Goal: Find specific page/section: Find specific page/section

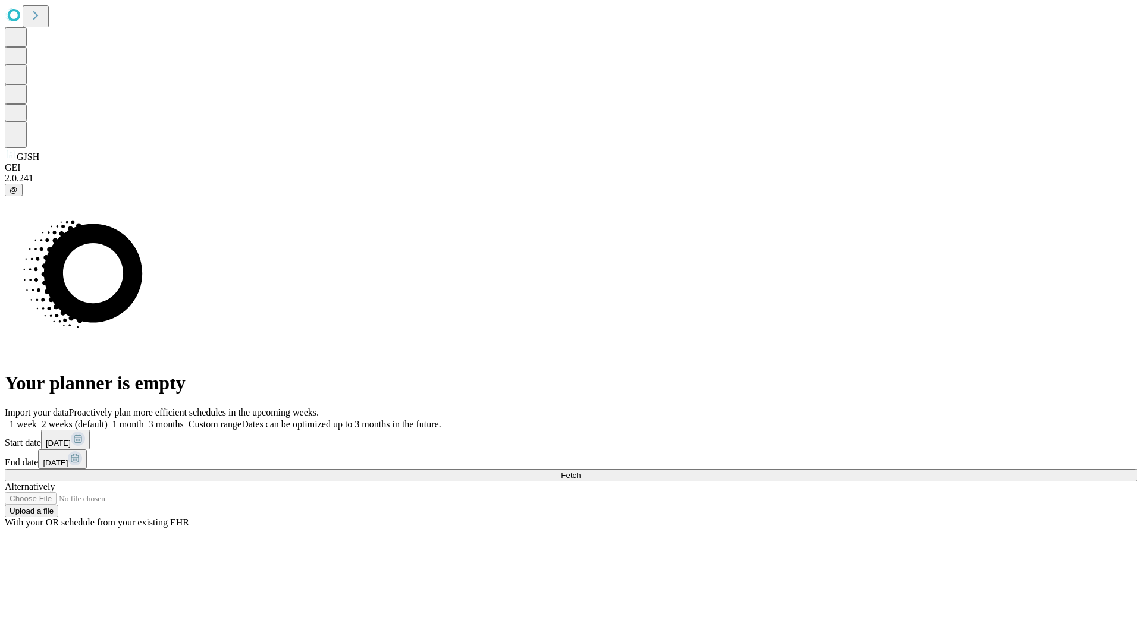
click at [580, 471] on span "Fetch" at bounding box center [571, 475] width 20 height 9
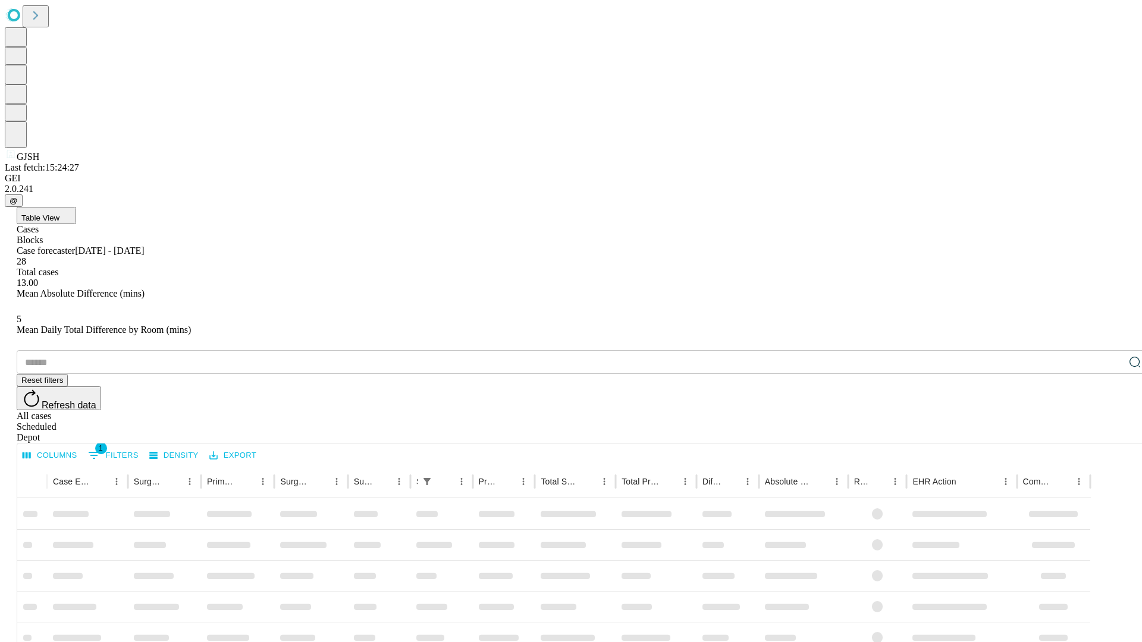
click at [59, 213] on span "Table View" at bounding box center [40, 217] width 38 height 9
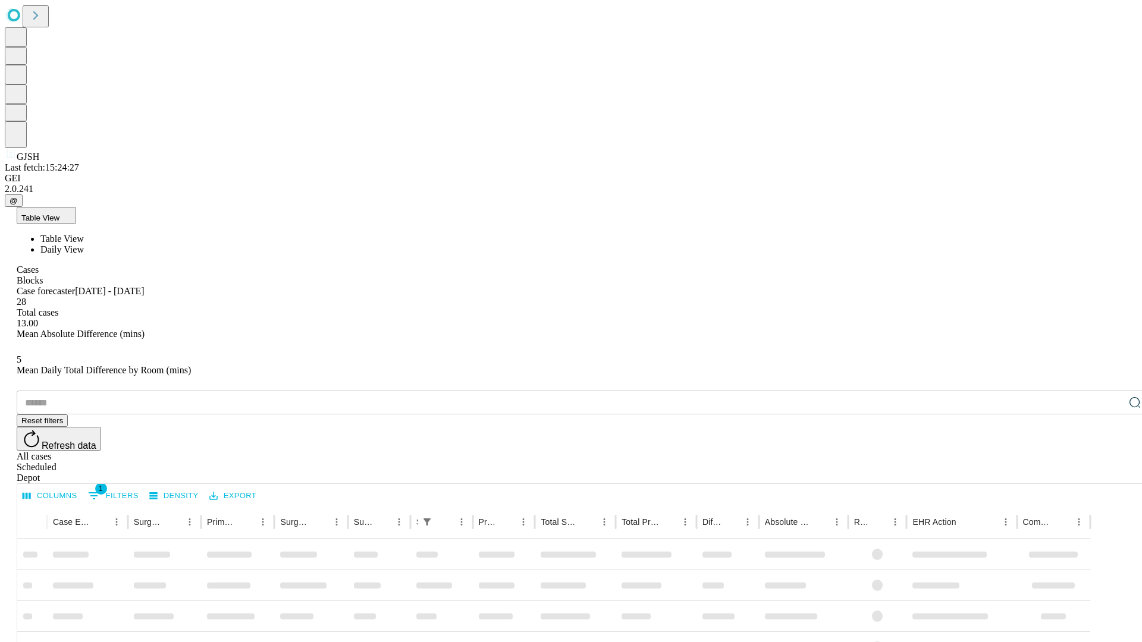
click at [84, 244] on span "Daily View" at bounding box center [61, 249] width 43 height 10
